Goal: Task Accomplishment & Management: Manage account settings

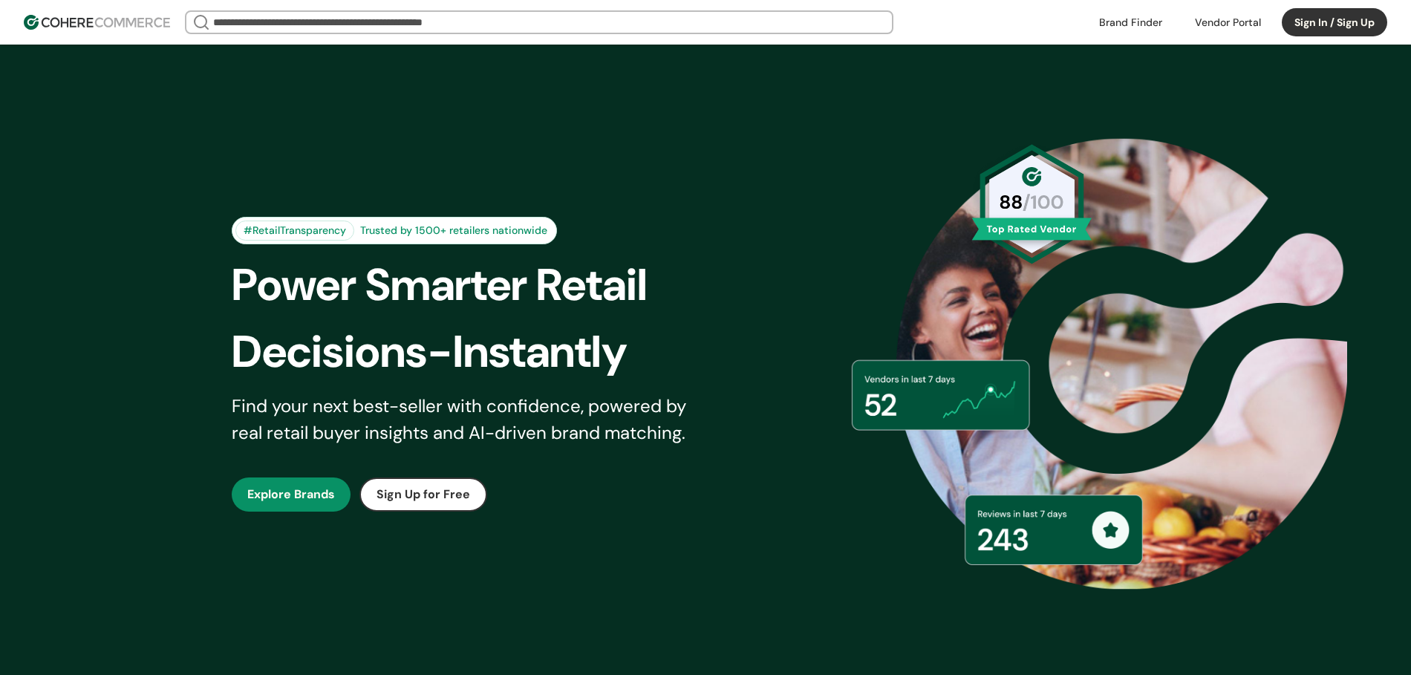
click at [1312, 26] on button "Sign In / Sign Up" at bounding box center [1334, 22] width 105 height 28
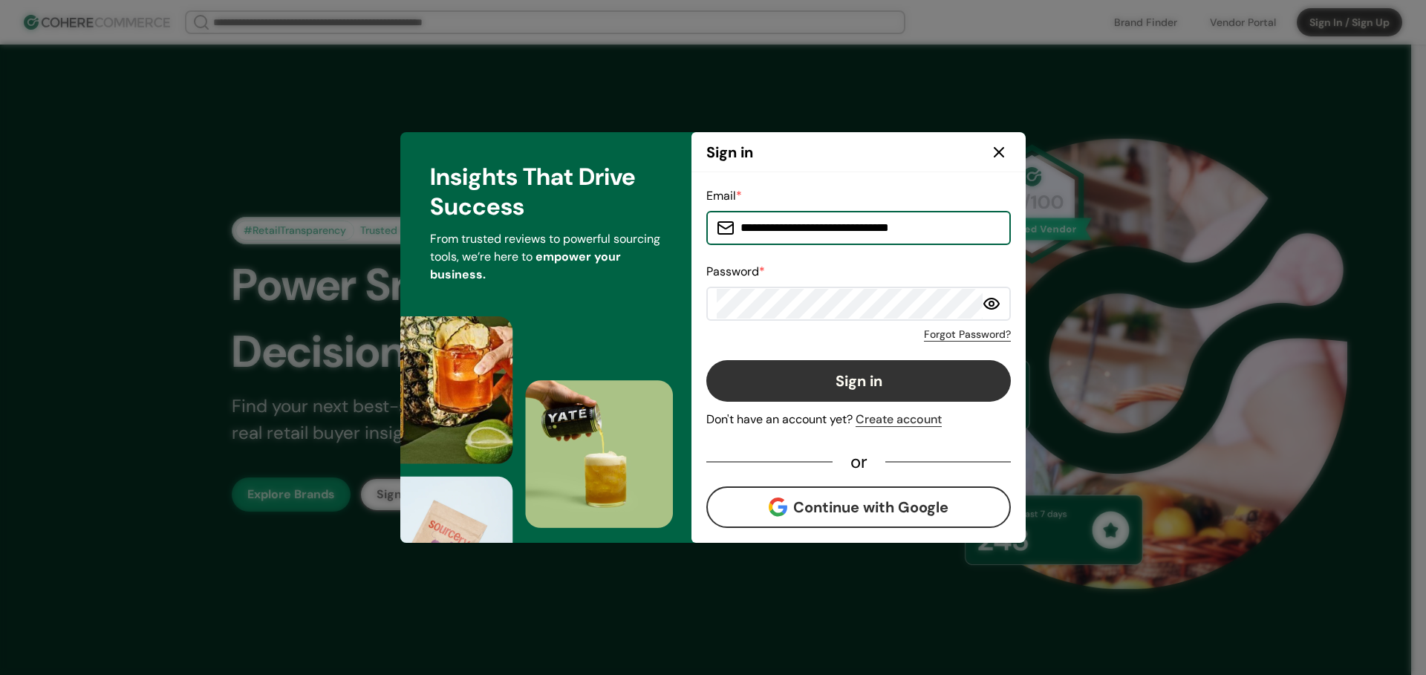
click at [834, 231] on input "**********" at bounding box center [868, 228] width 266 height 30
type input "*"
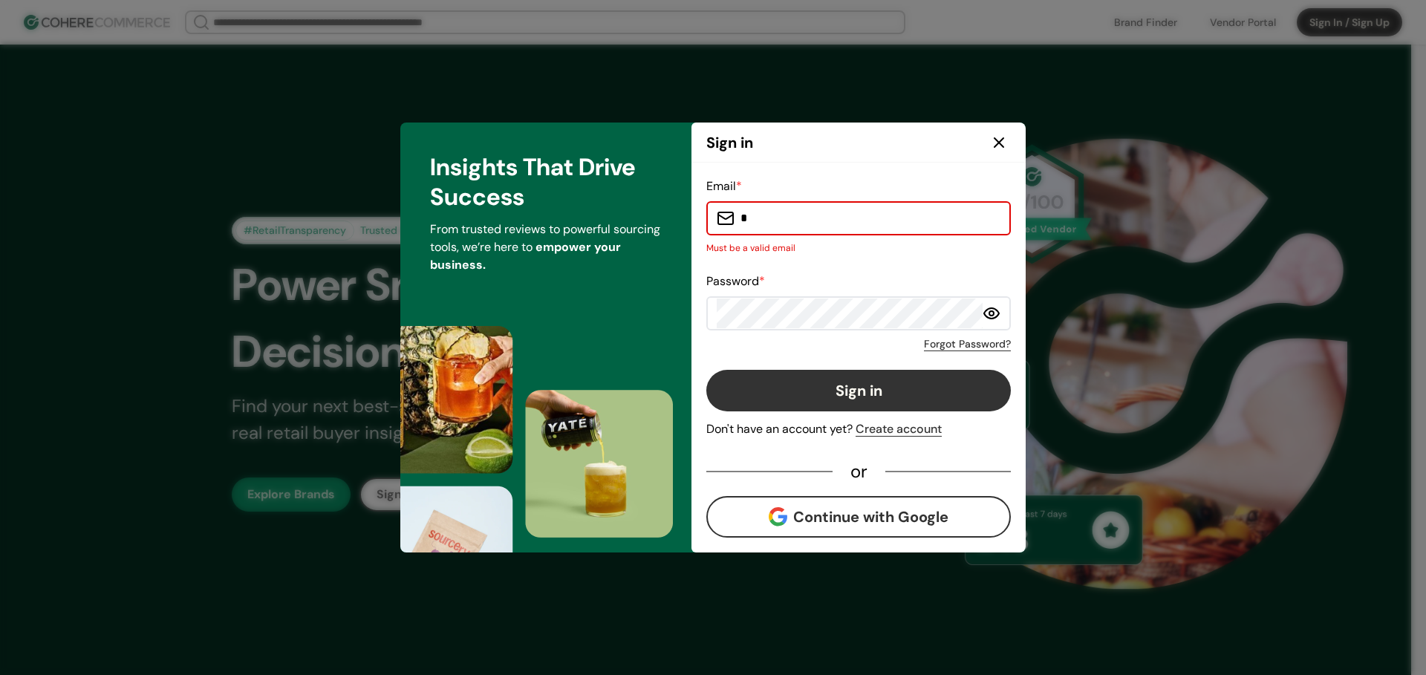
click at [980, 137] on div "Sign in" at bounding box center [859, 143] width 334 height 40
click at [999, 145] on icon at bounding box center [999, 143] width 18 height 18
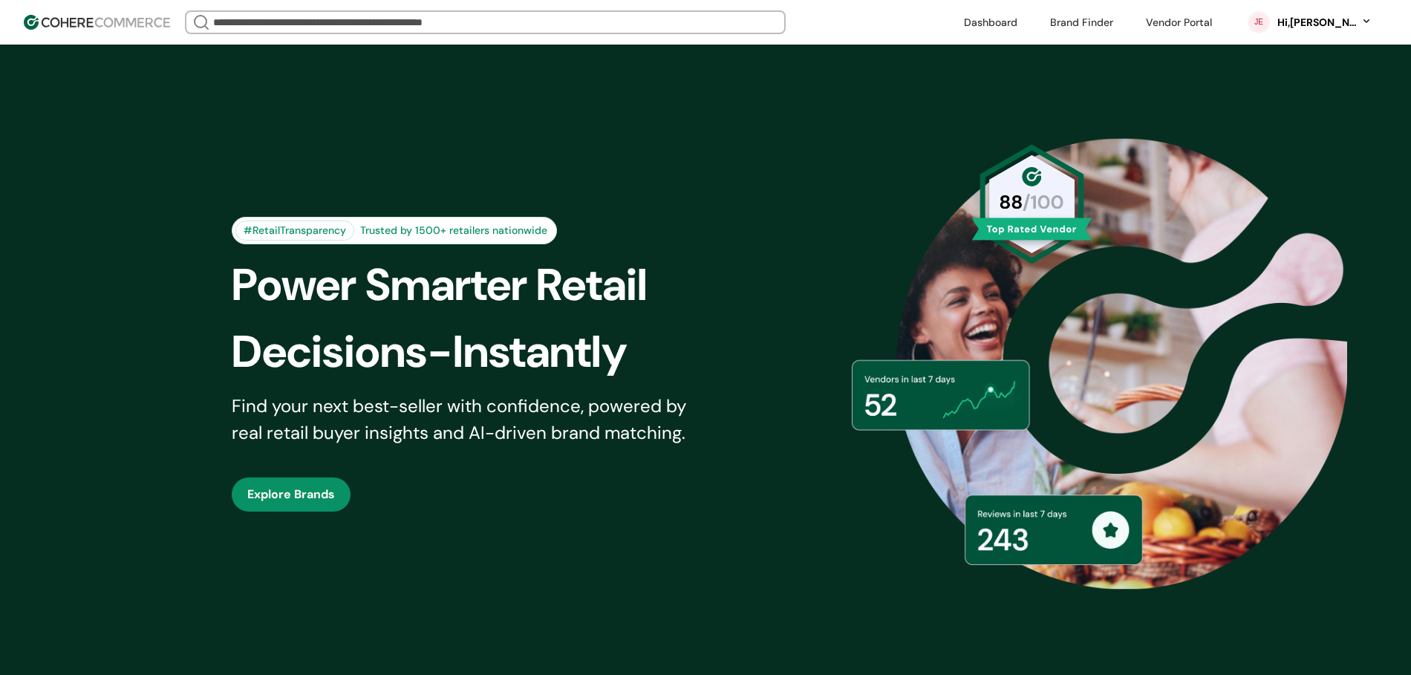
click at [1341, 23] on div "Hi, [PERSON_NAME]" at bounding box center [1317, 23] width 82 height 16
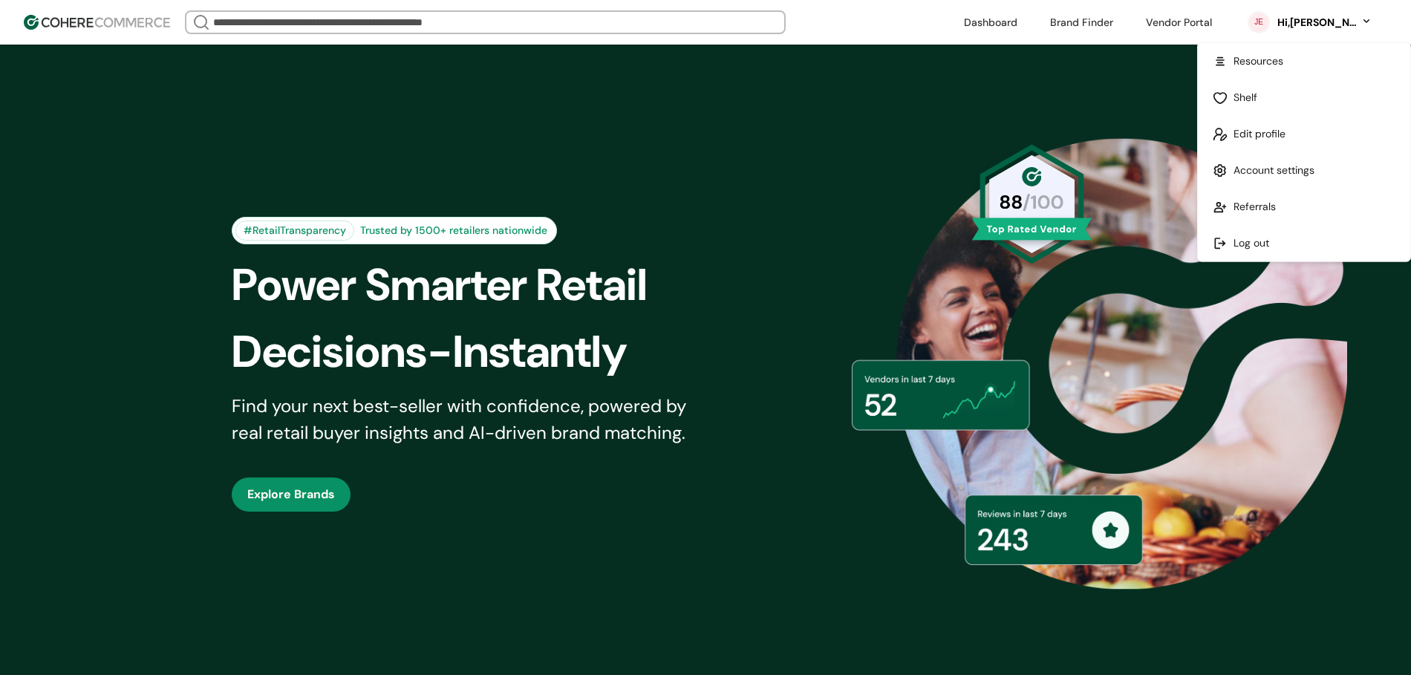
click at [1239, 250] on link at bounding box center [1304, 243] width 212 height 36
